Goal: Task Accomplishment & Management: Complete application form

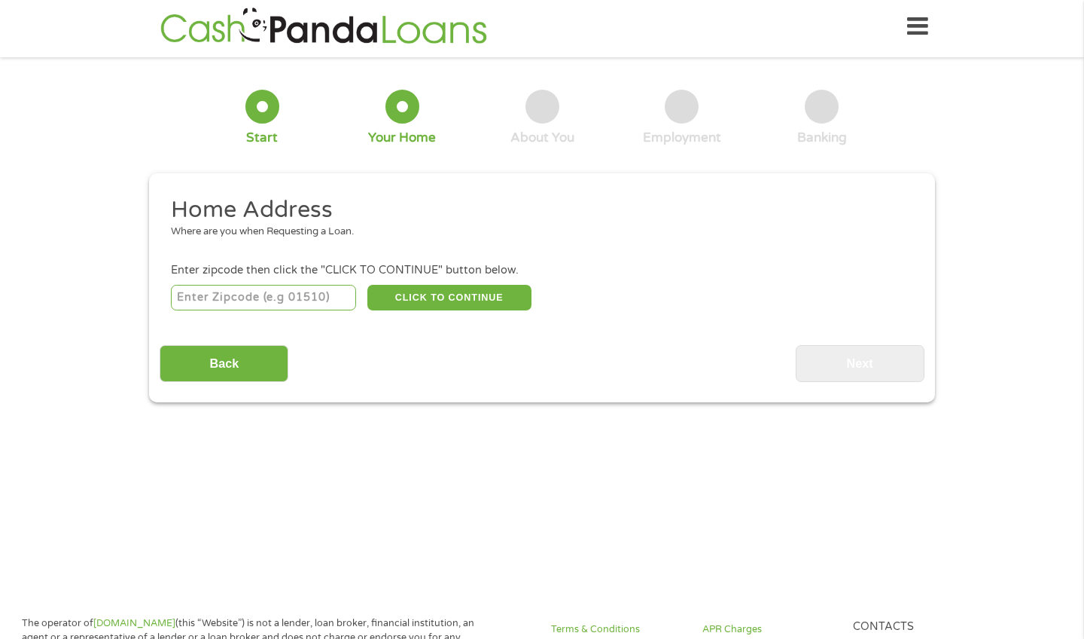
scroll to position [6, 6]
click at [297, 302] on input "number" at bounding box center [264, 298] width 186 height 26
type input "70056"
click at [455, 297] on button "CLICK TO CONTINUE" at bounding box center [449, 298] width 164 height 26
type input "70056"
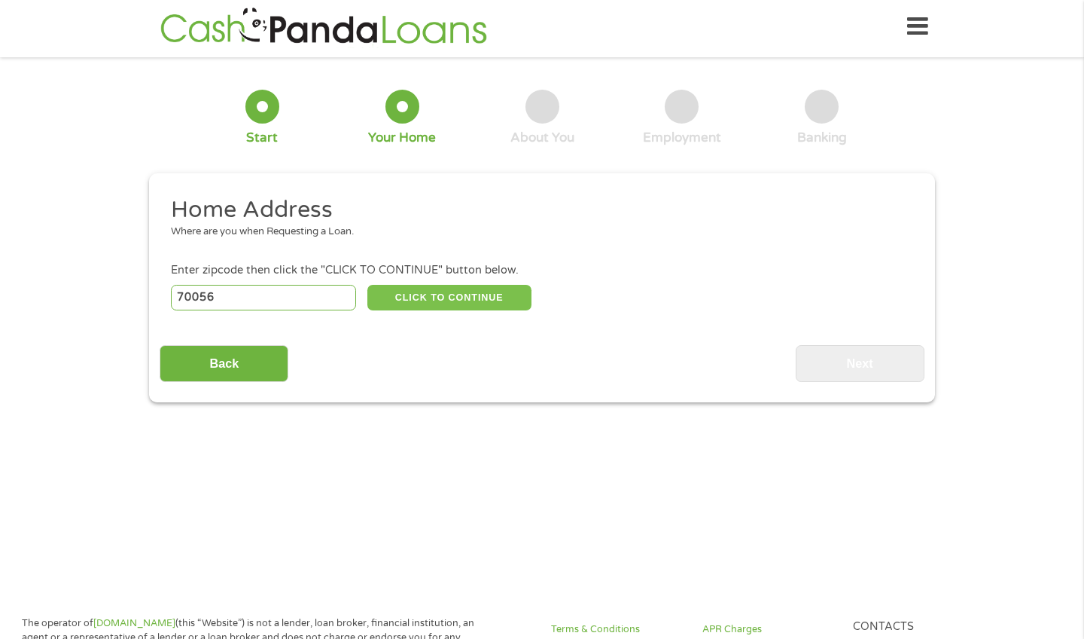
type input "Gretna"
select select "[US_STATE]"
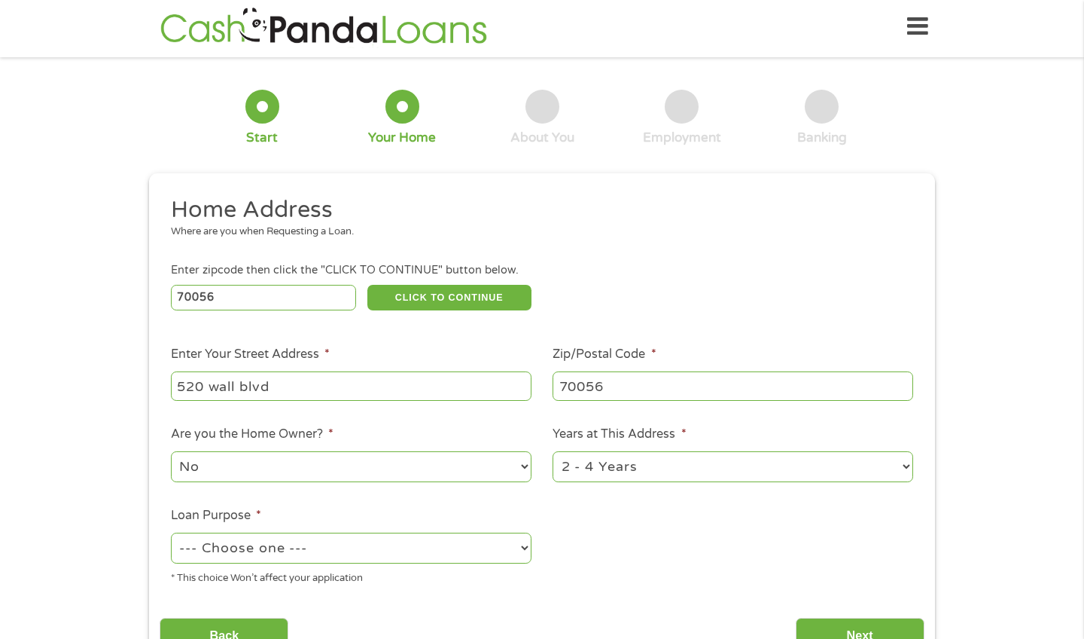
type input "520 wall blvd"
select select "majorpurchase"
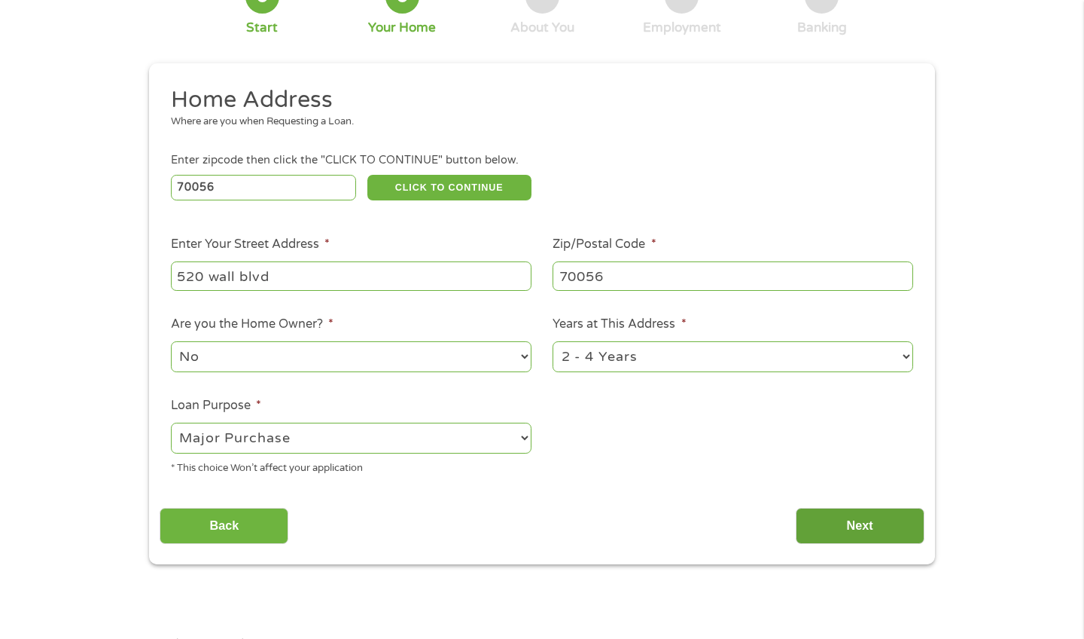
click at [819, 520] on input "Next" at bounding box center [860, 526] width 129 height 37
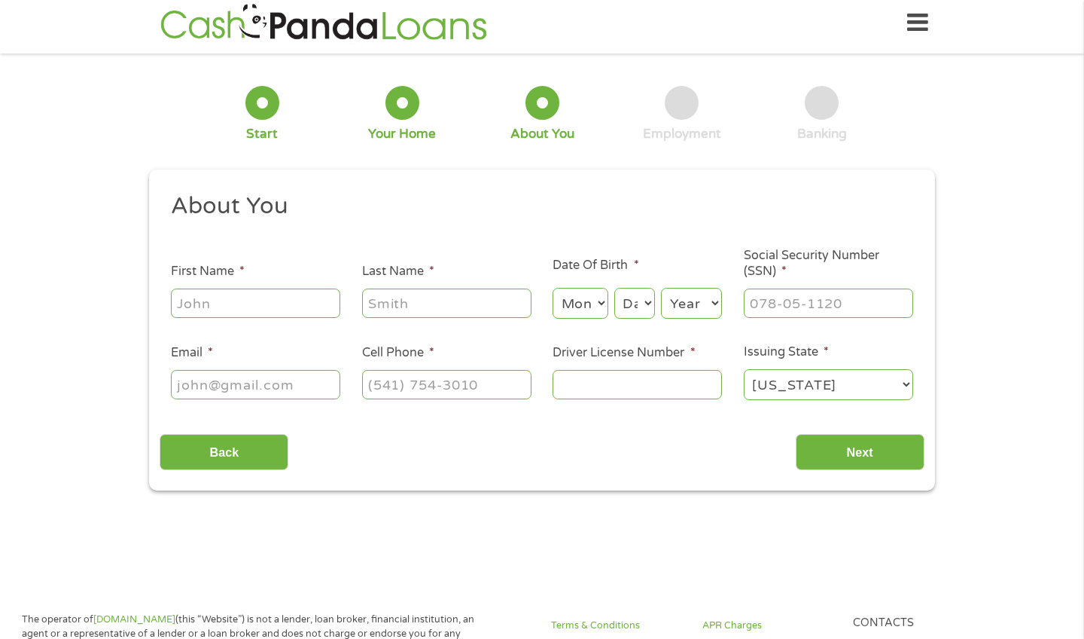
scroll to position [4, 0]
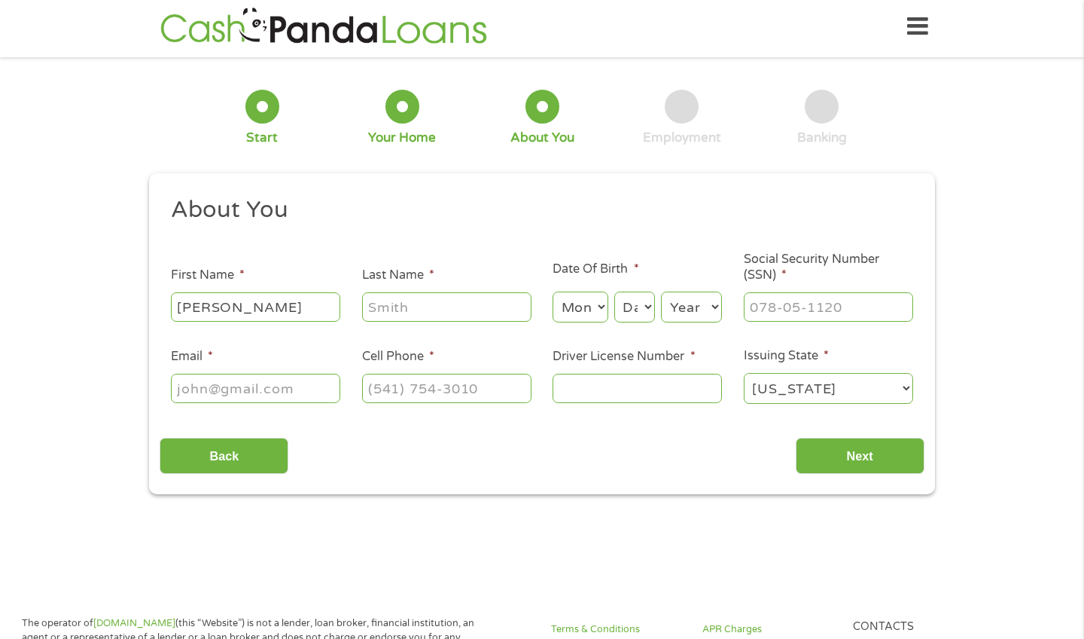
type input "[PERSON_NAME]"
select select "10"
select select "30"
select select "1998"
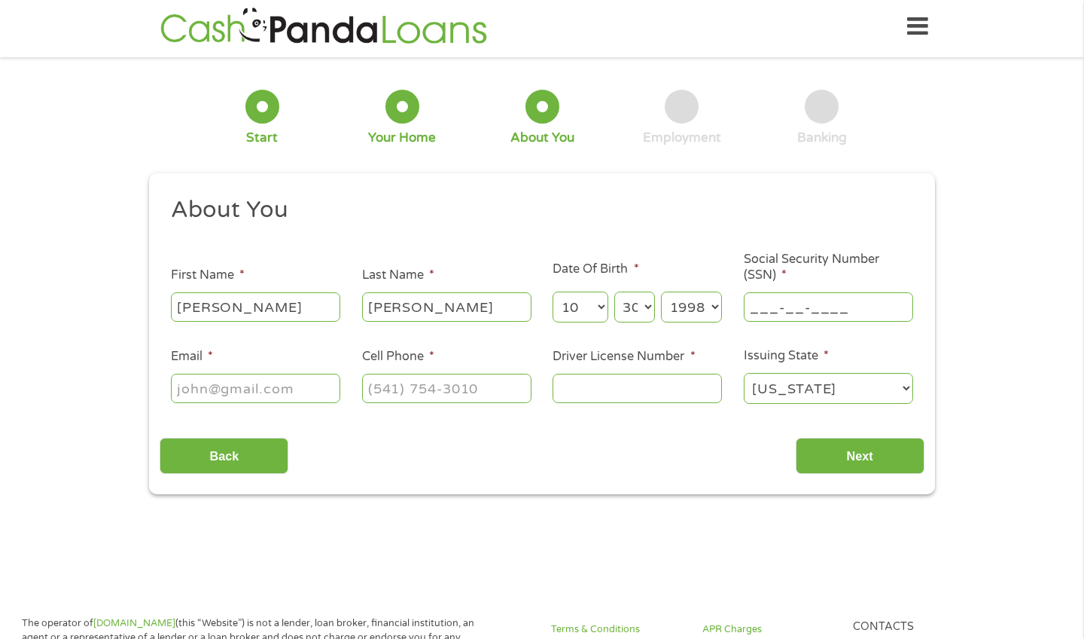
click at [819, 313] on input "___-__-____" at bounding box center [828, 306] width 169 height 29
type input "433-99-3170"
type input "[PERSON_NAME][EMAIL_ADDRESS][DOMAIN_NAME]"
type input "[PHONE_NUMBER]"
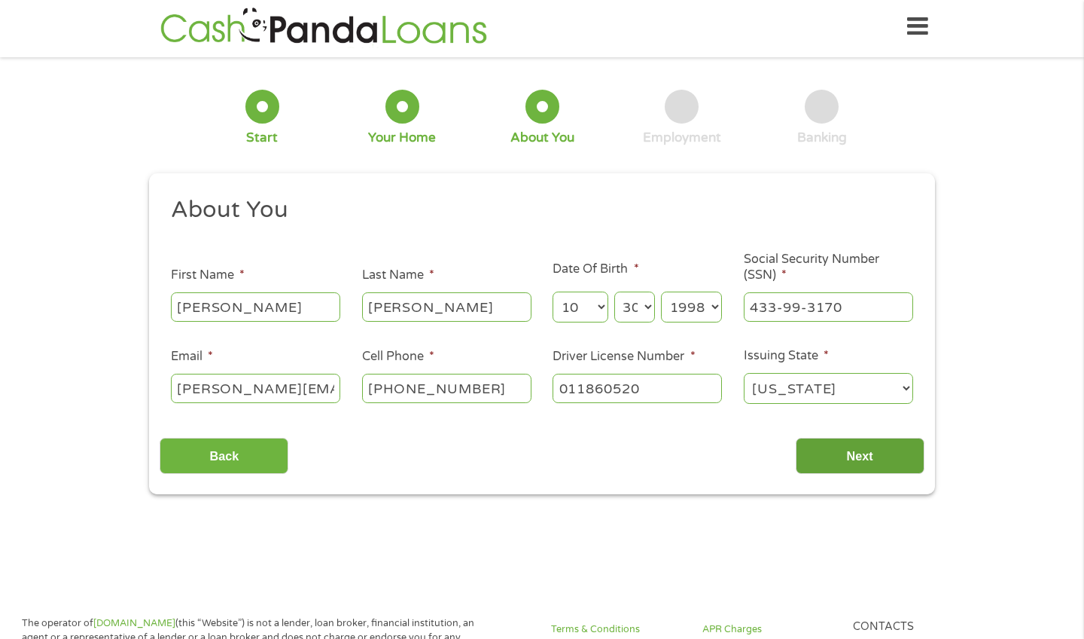
type input "011860520"
click at [850, 451] on input "Next" at bounding box center [860, 456] width 129 height 37
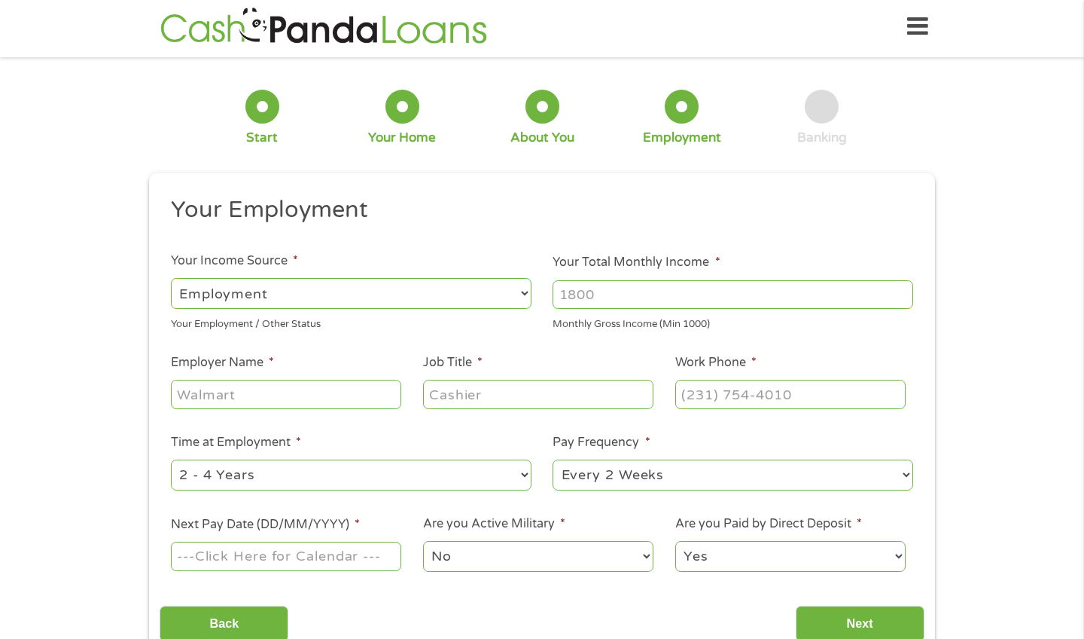
scroll to position [6, 6]
click at [636, 304] on input "Your Total Monthly Income *" at bounding box center [733, 294] width 361 height 29
type input "4000"
click at [306, 401] on input "Employer Name *" at bounding box center [286, 394] width 230 height 29
type input "western and southern"
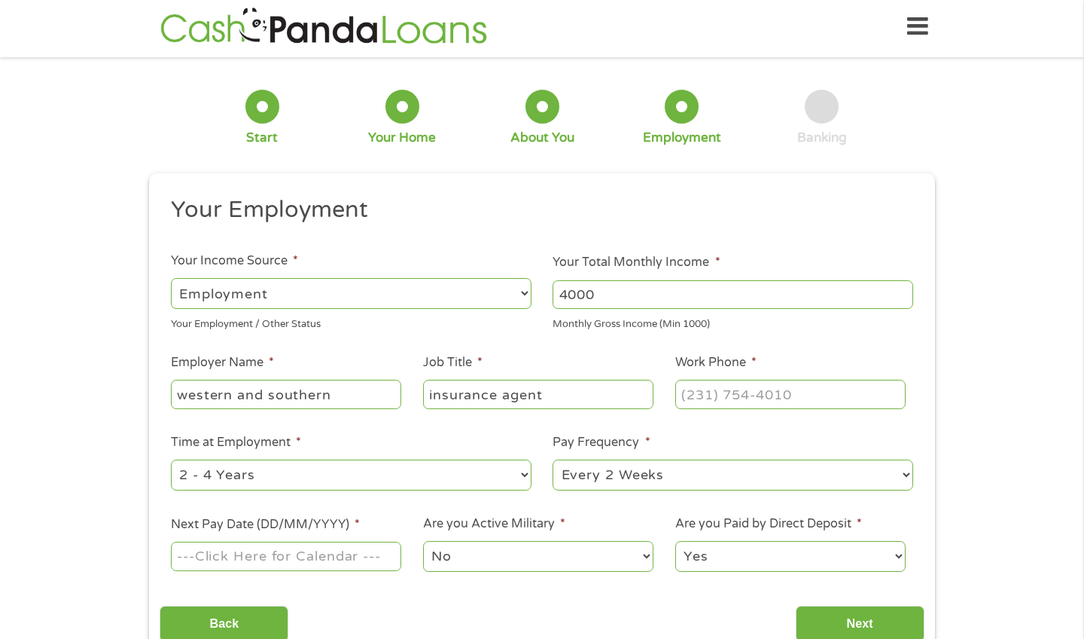
type input "insurance agent"
type input "[PHONE_NUMBER]"
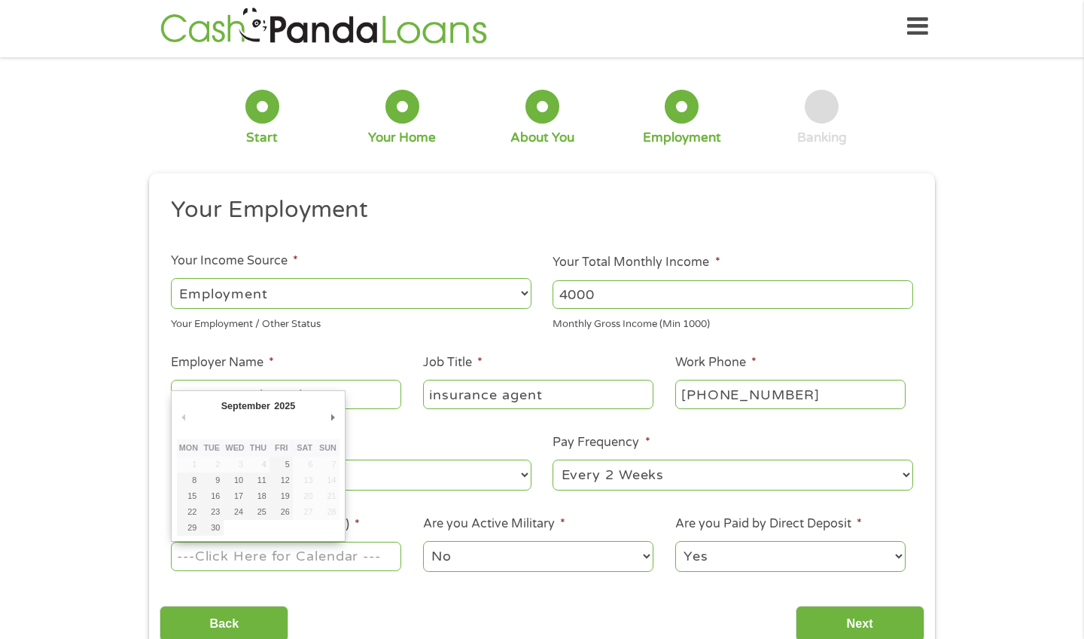
click at [352, 560] on input "Next Pay Date (DD/MM/YYYY) *" at bounding box center [286, 555] width 230 height 29
type input "[DATE]"
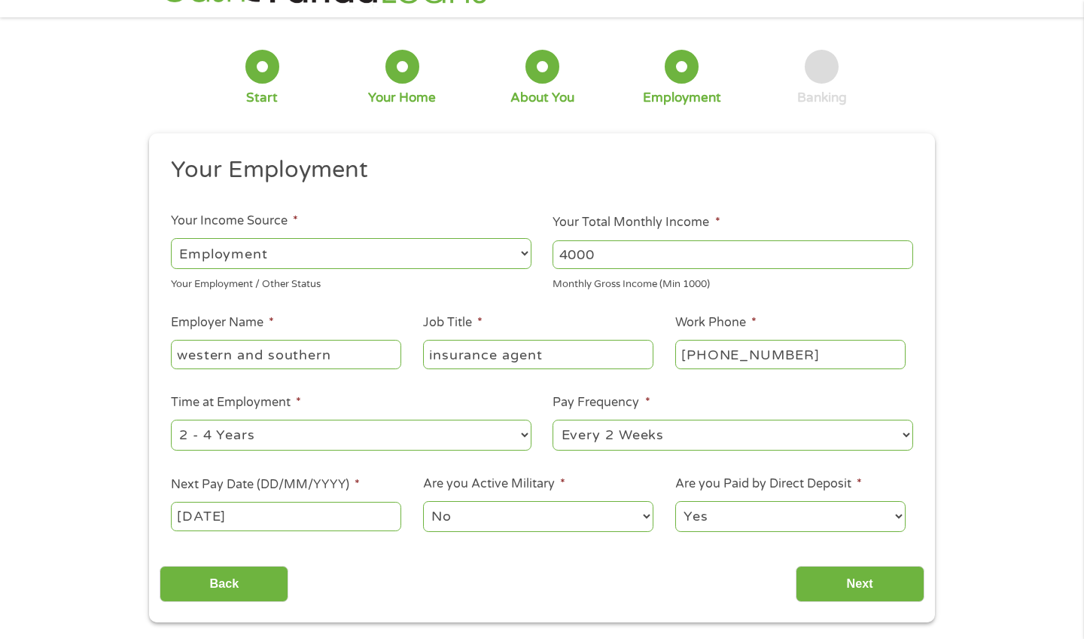
scroll to position [72, 0]
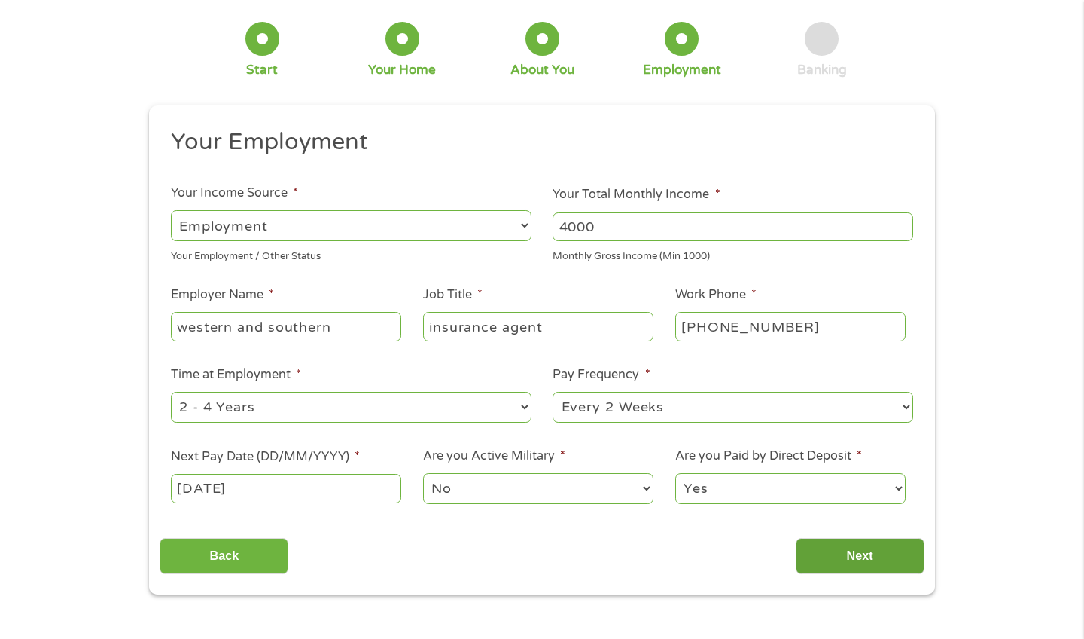
click at [830, 566] on input "Next" at bounding box center [860, 556] width 129 height 37
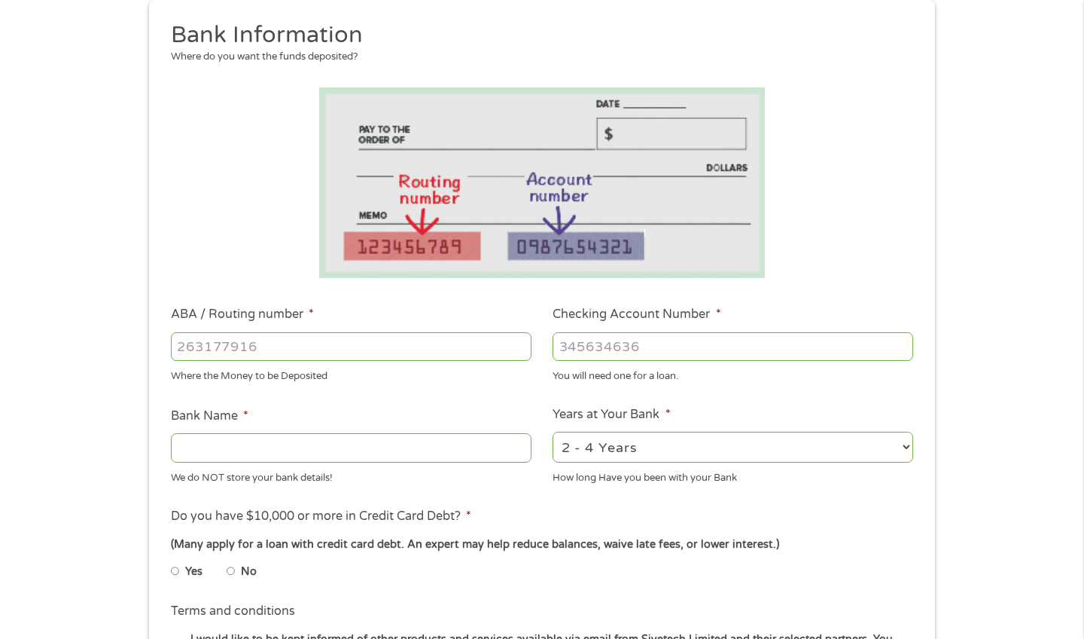
scroll to position [179, 0]
click at [401, 346] on input "ABA / Routing number *" at bounding box center [351, 345] width 361 height 29
type input "065403626"
type input "REGIONS BANK"
type input "065403626"
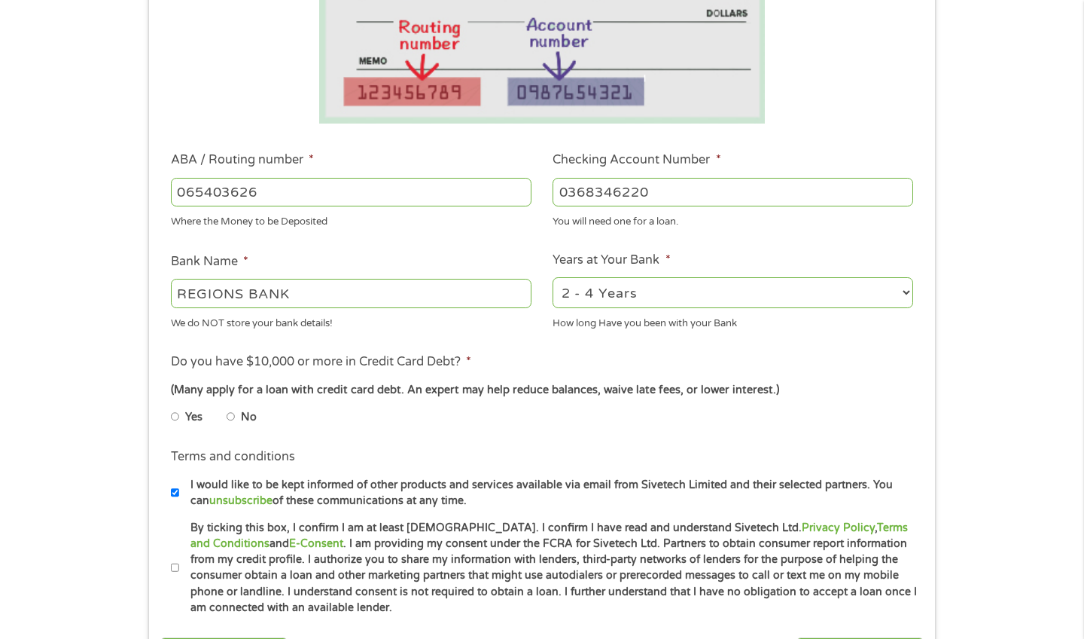
scroll to position [338, 0]
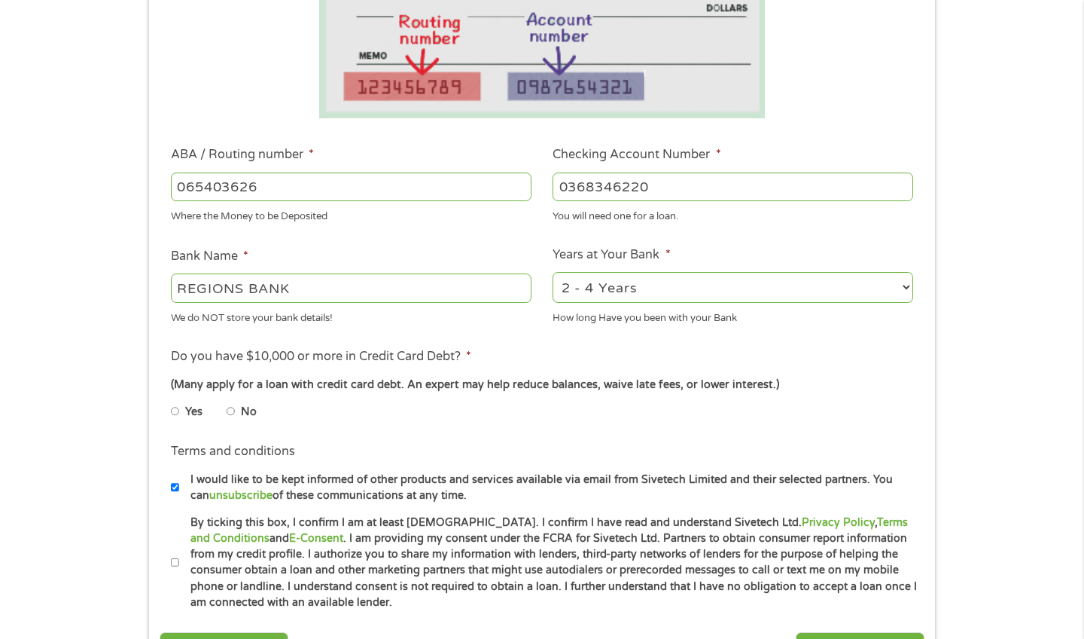
type input "0368346220"
click at [233, 407] on input "No" at bounding box center [231, 411] width 9 height 24
radio input "true"
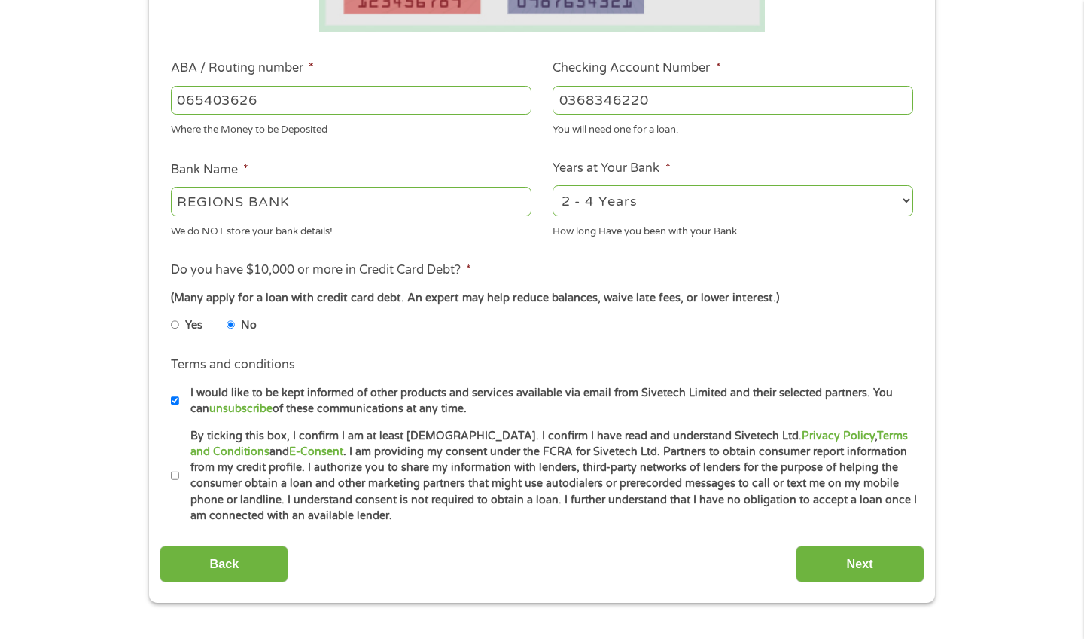
click at [179, 475] on label "By ticking this box, I confirm I am at least [DEMOGRAPHIC_DATA]. I confirm I ha…" at bounding box center [548, 476] width 739 height 96
click at [179, 475] on input "By ticking this box, I confirm I am at least [DEMOGRAPHIC_DATA]. I confirm I ha…" at bounding box center [175, 476] width 9 height 24
checkbox input "true"
click at [822, 560] on input "Next" at bounding box center [860, 563] width 129 height 37
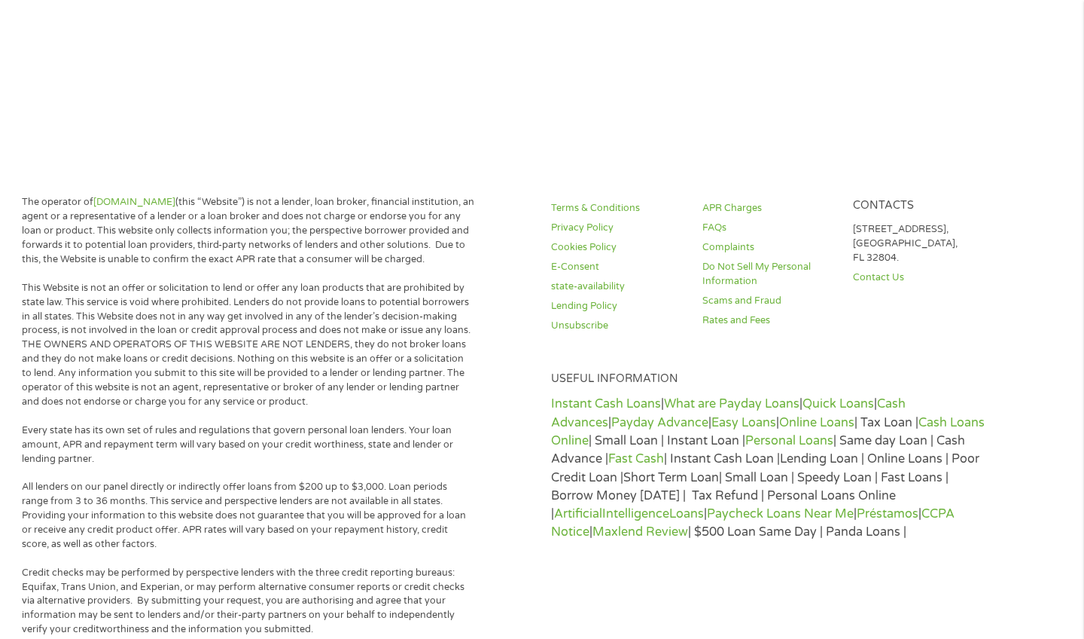
scroll to position [4, 0]
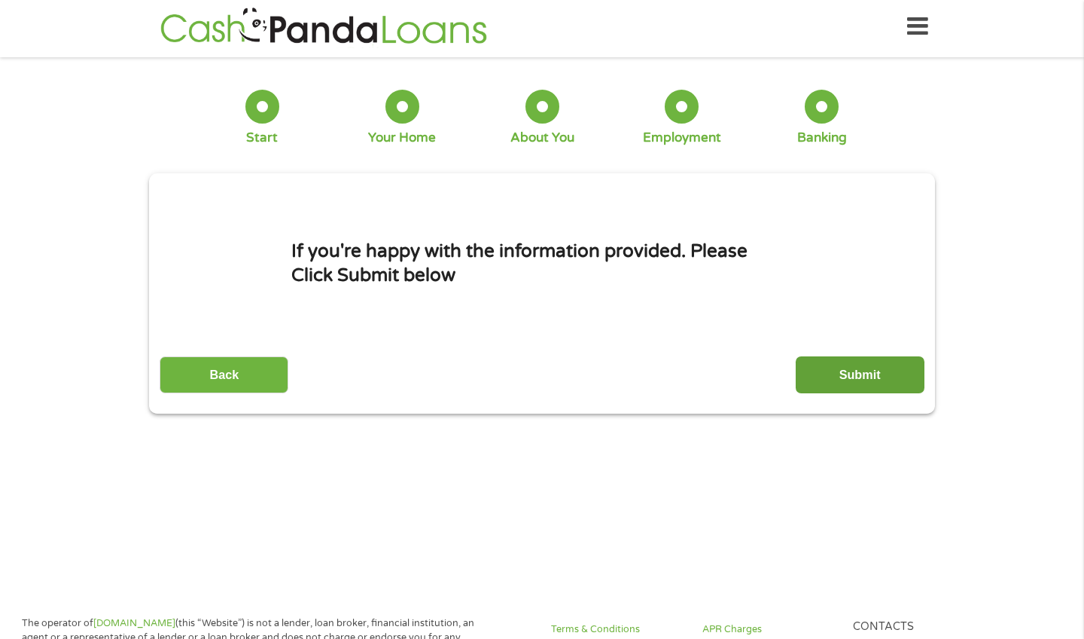
click at [816, 380] on input "Submit" at bounding box center [860, 374] width 129 height 37
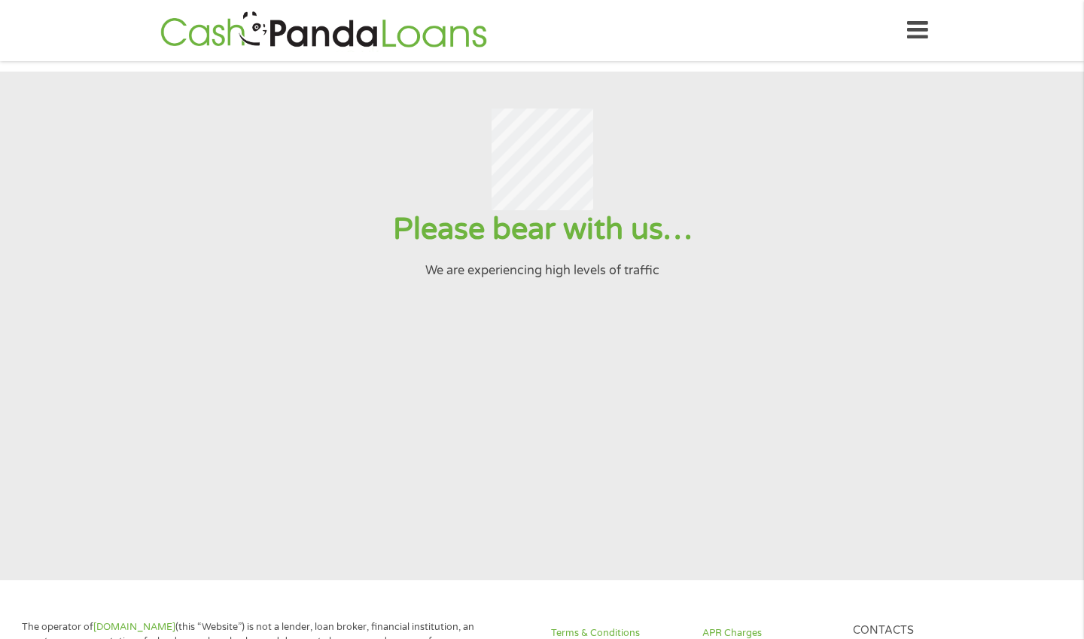
scroll to position [0, 0]
drag, startPoint x: 425, startPoint y: 270, endPoint x: 660, endPoint y: 267, distance: 235.0
click at [660, 267] on p "We are experiencing high levels of traffic" at bounding box center [541, 270] width 1047 height 18
click at [766, 236] on h1 "Please bear with us…" at bounding box center [541, 229] width 1047 height 38
